Goal: Task Accomplishment & Management: Use online tool/utility

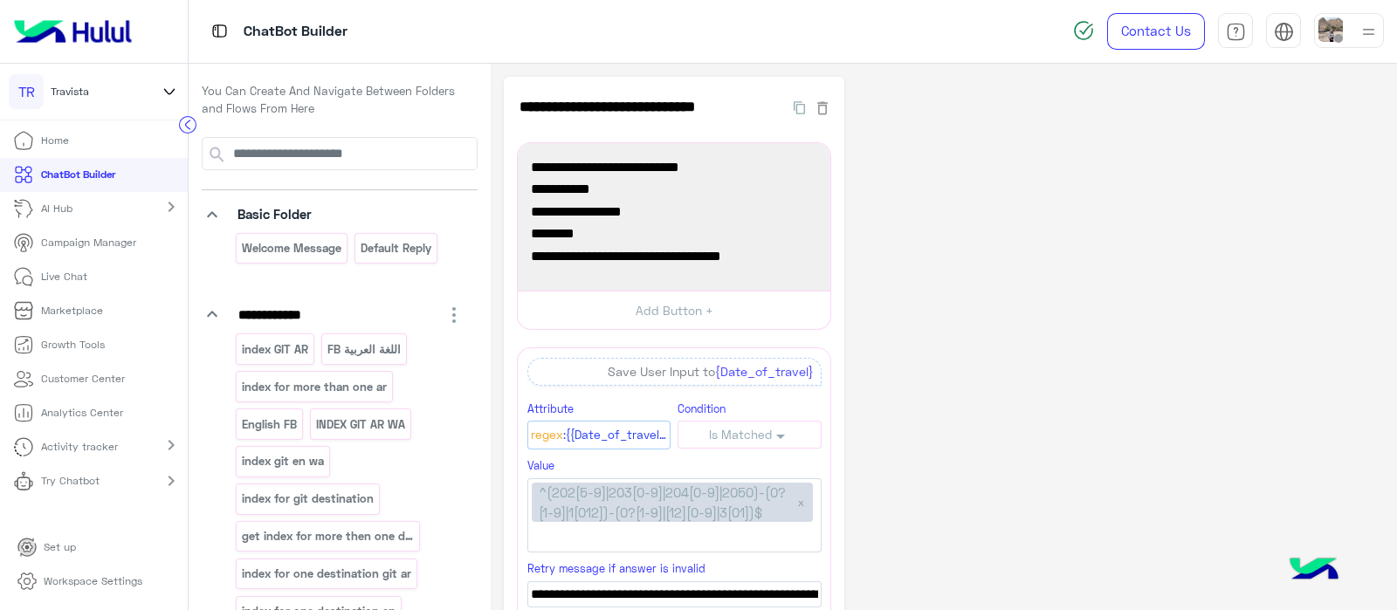
scroll to position [98, 0]
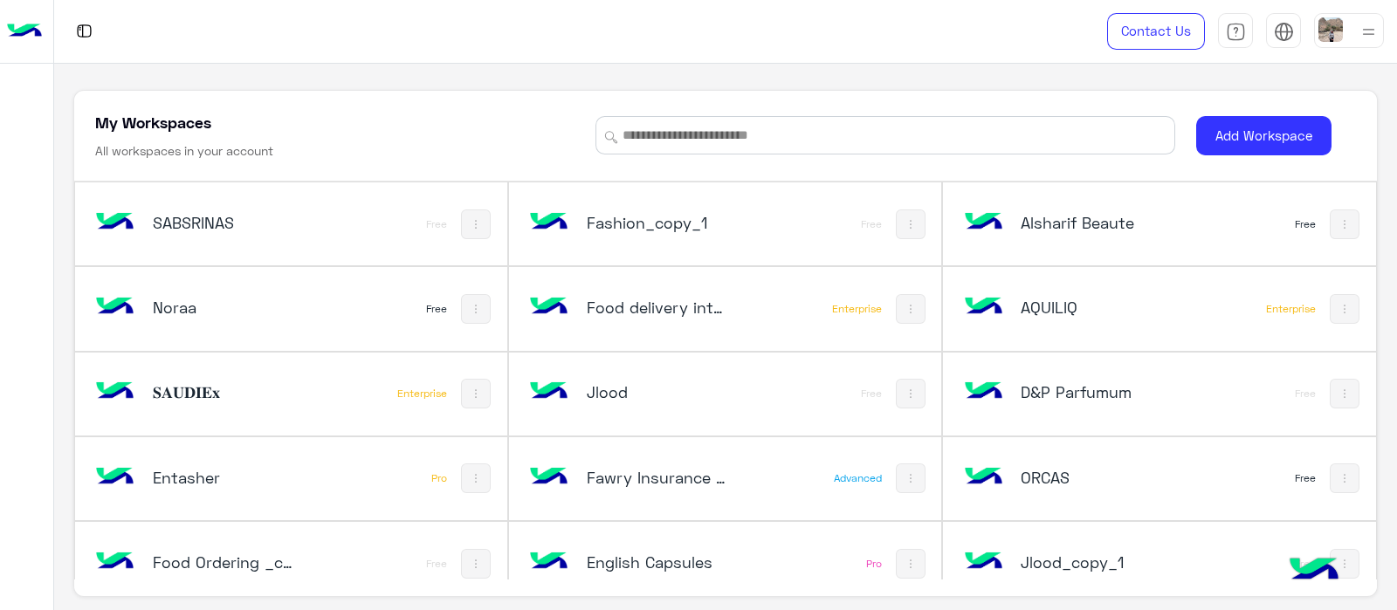
click at [271, 402] on div "𝐒𝐀𝐔𝐃𝐈𝐄𝐱" at bounding box center [225, 393] width 144 height 24
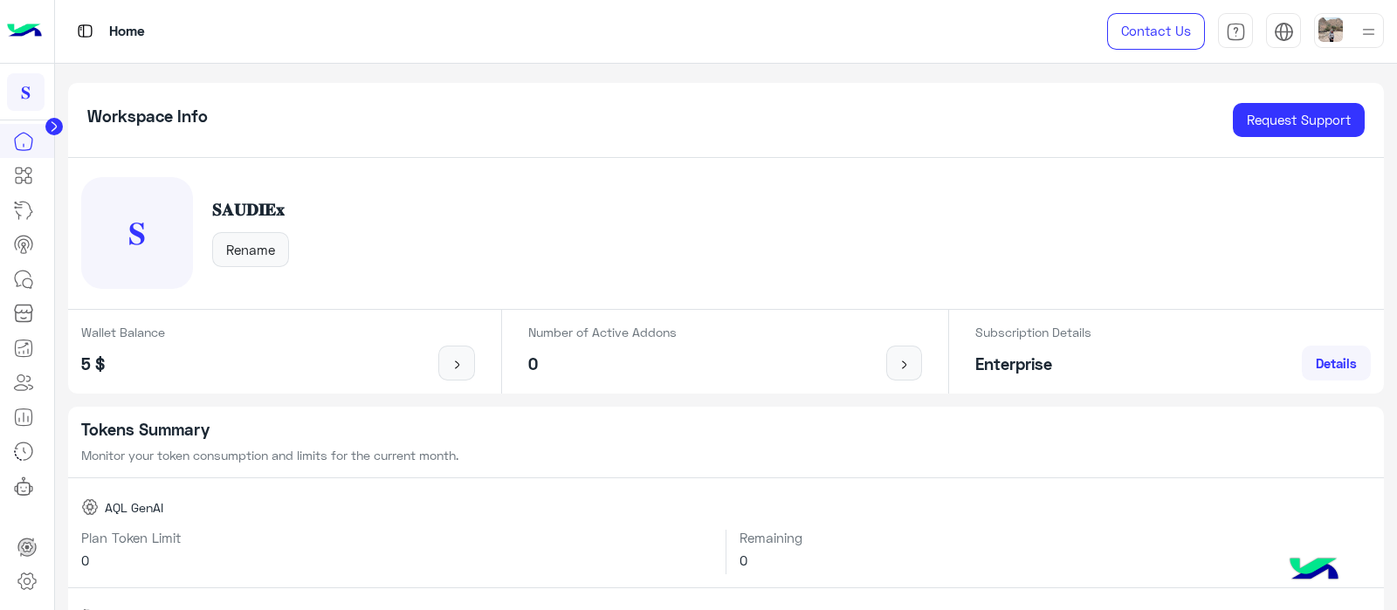
click at [1014, 161] on div "𝐒 𝐒𝐀𝐔𝐃𝐈𝐄𝐱 Rename" at bounding box center [726, 234] width 1316 height 152
click at [279, 28] on div "Home" at bounding box center [502, 31] width 895 height 63
click at [52, 125] on icon at bounding box center [53, 126] width 17 height 17
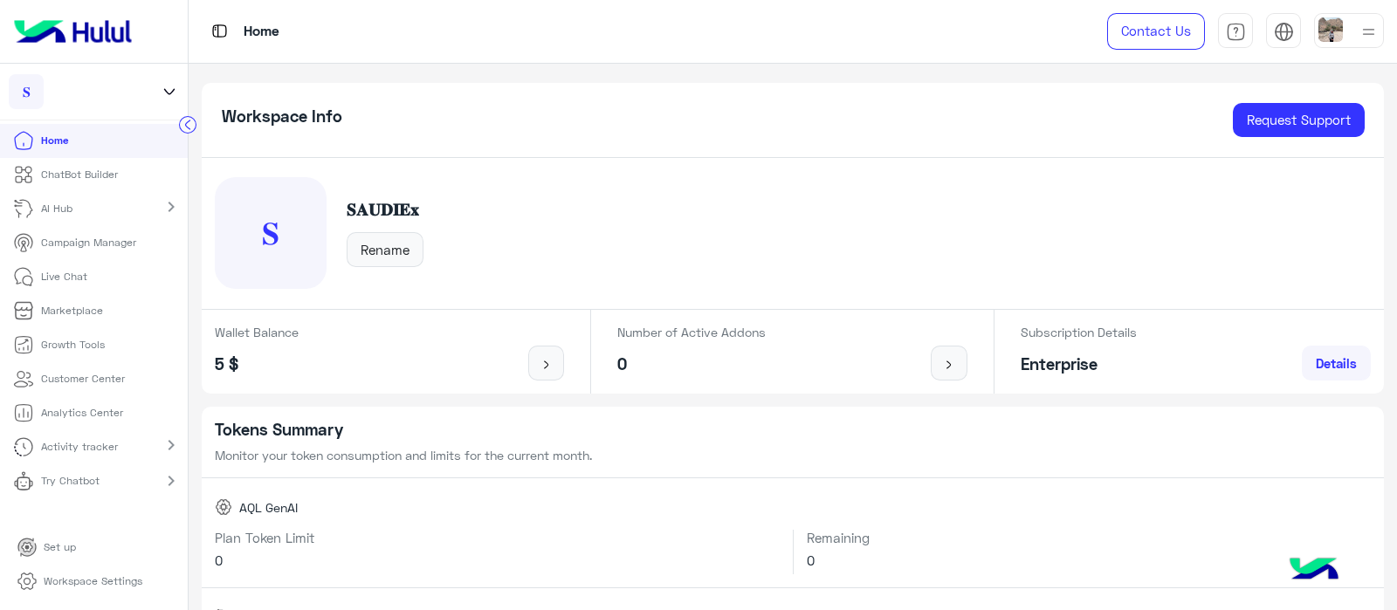
click at [163, 81] on icon at bounding box center [169, 91] width 19 height 21
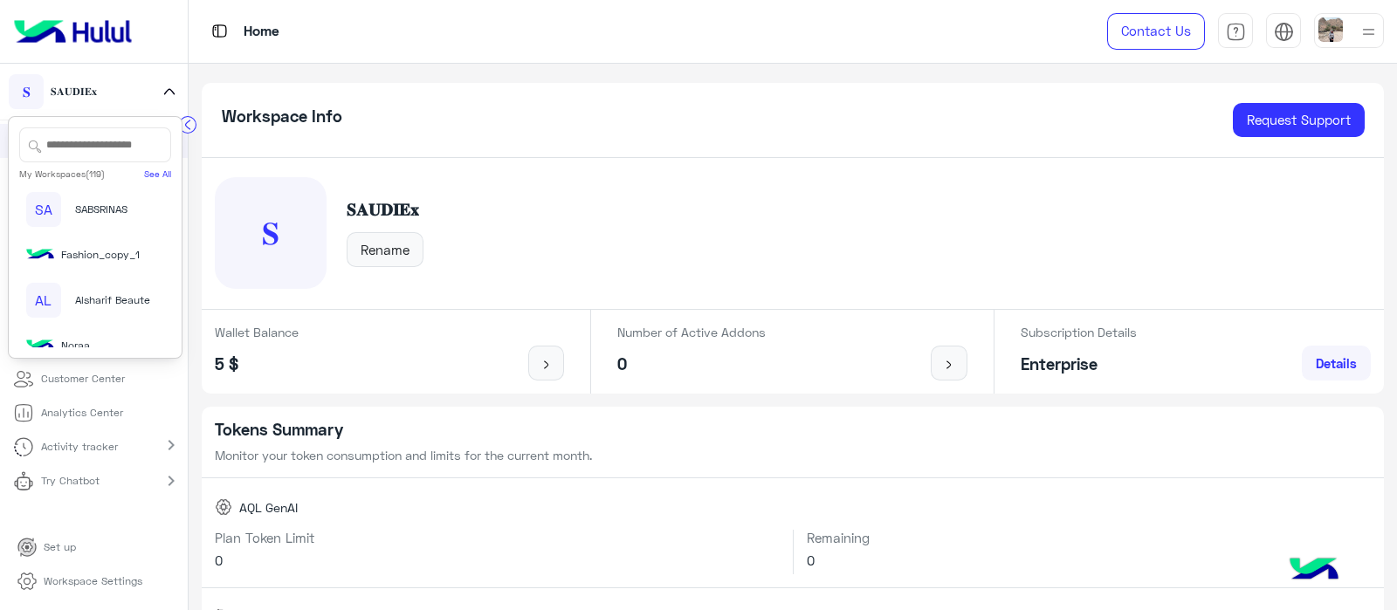
click at [96, 150] on input "text" at bounding box center [95, 144] width 152 height 35
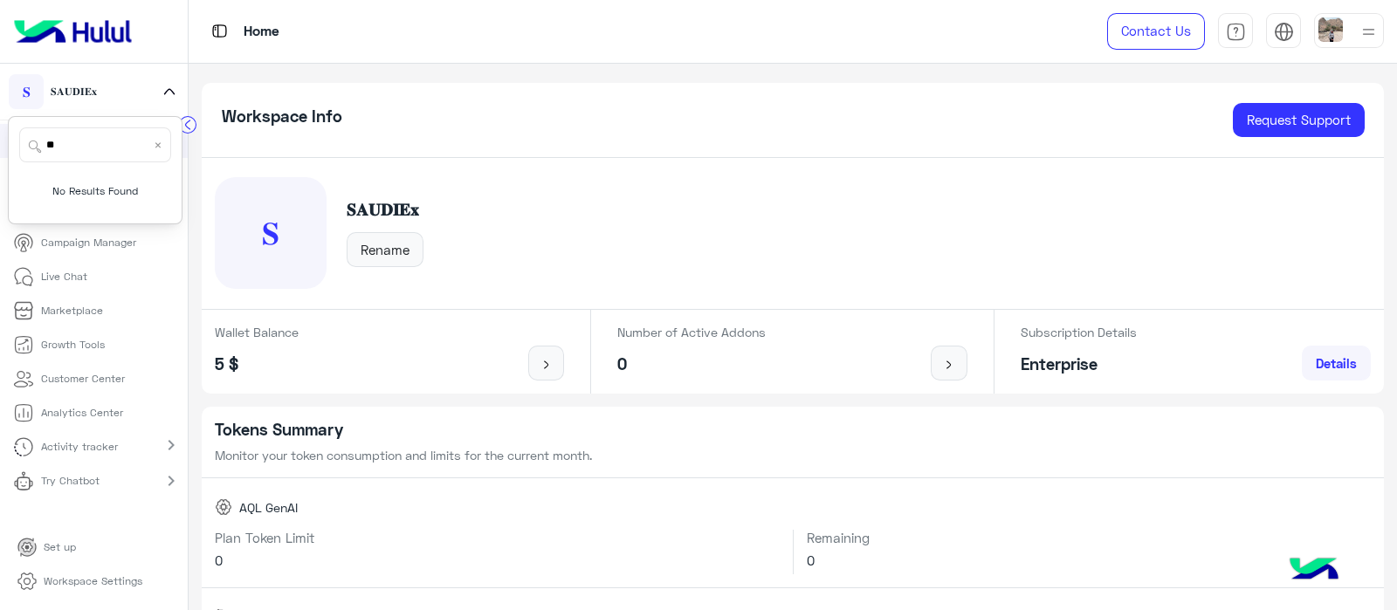
type input "*"
type input "******"
click at [92, 206] on span "فلوريا ماركت" at bounding box center [121, 201] width 58 height 16
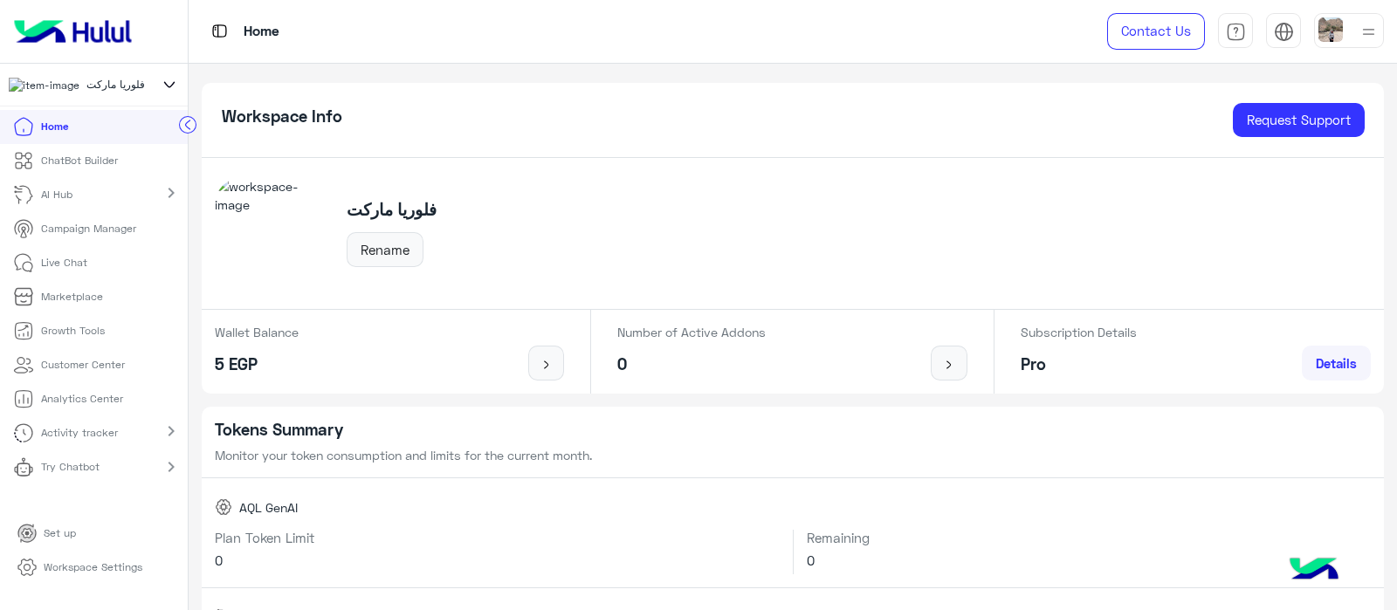
click at [92, 165] on p "ChatBot Builder" at bounding box center [79, 161] width 77 height 16
